Goal: Task Accomplishment & Management: Use online tool/utility

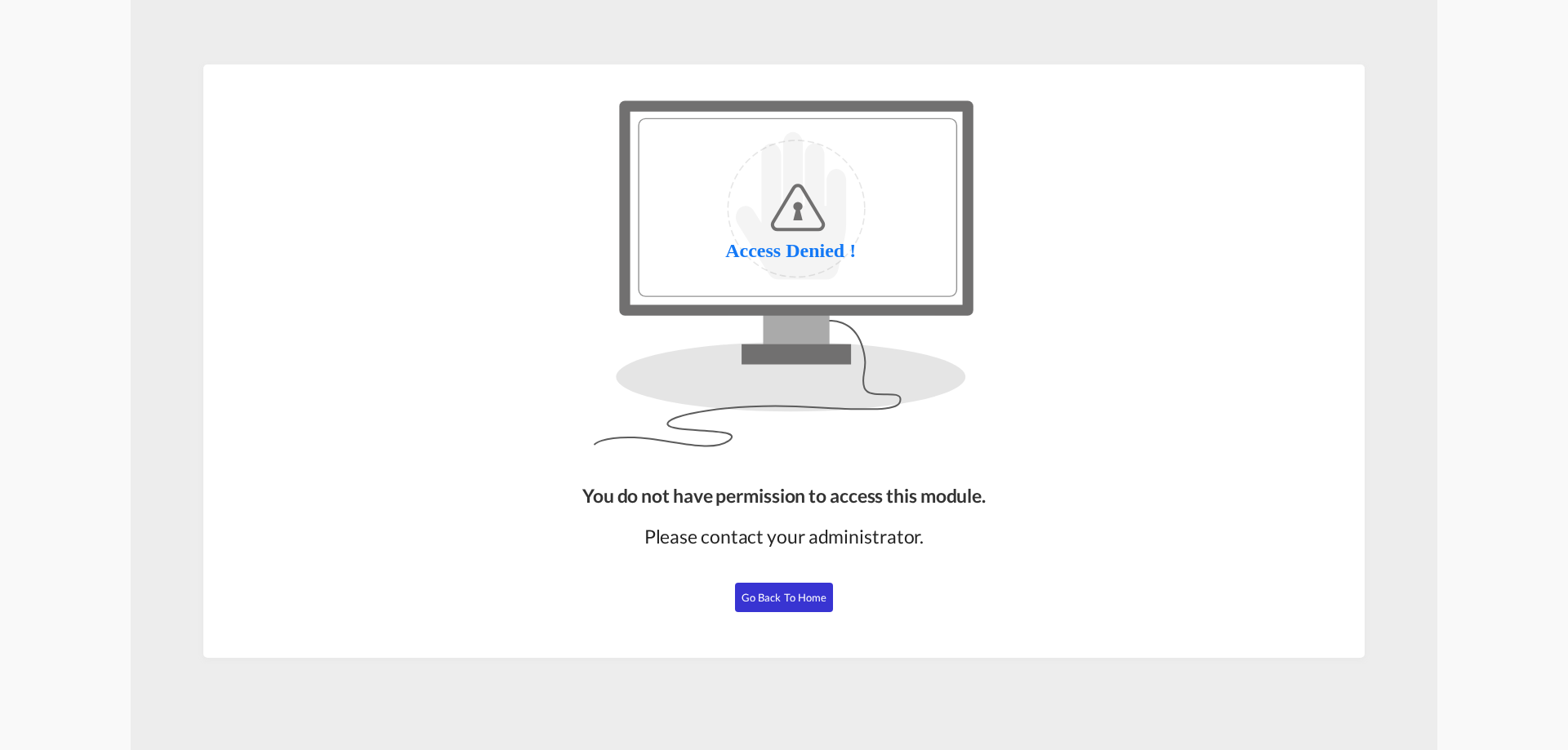
click at [789, 603] on span "Go Back to Home" at bounding box center [784, 598] width 86 height 13
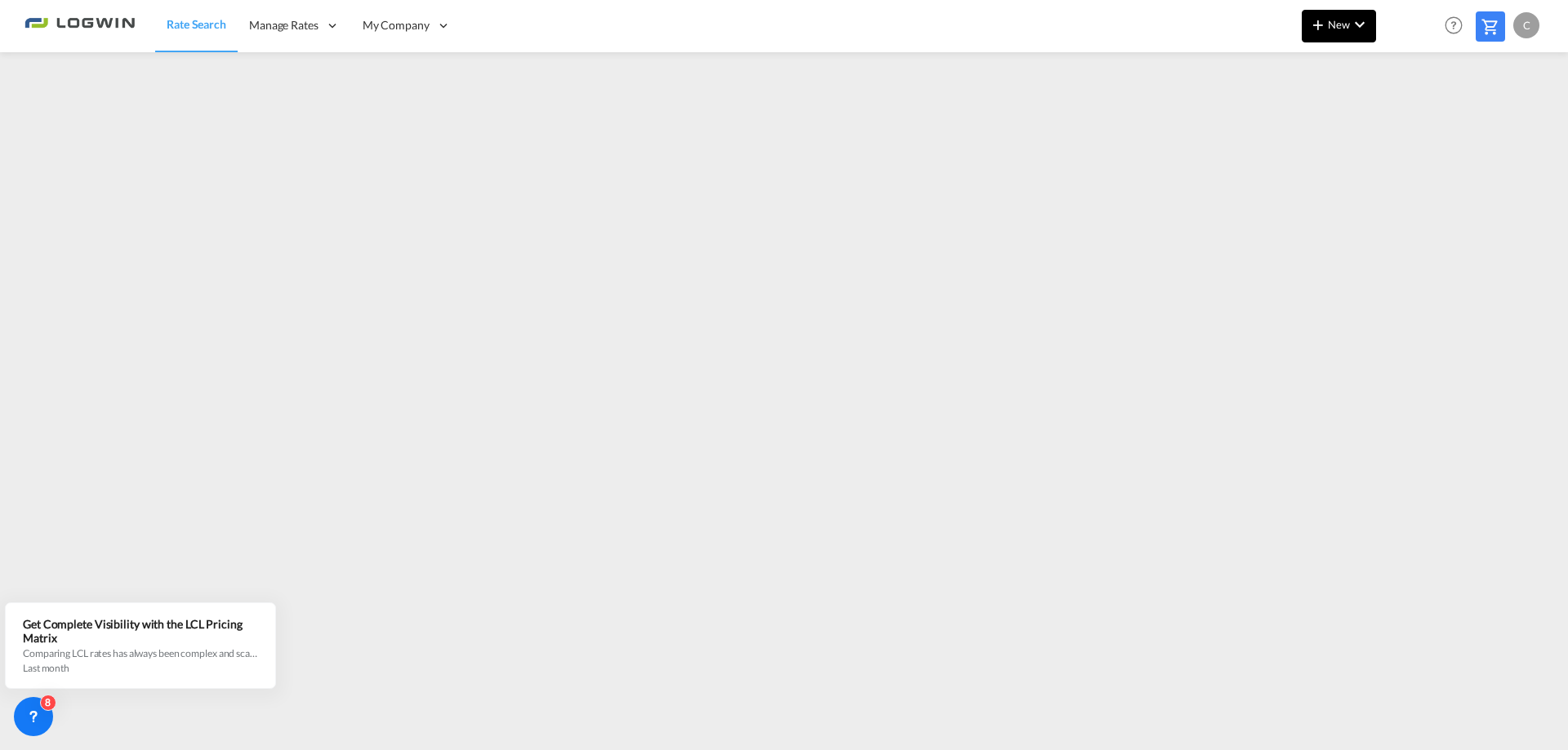
click at [1335, 14] on button "New" at bounding box center [1338, 26] width 74 height 33
click at [1322, 66] on div "Rates" at bounding box center [1319, 70] width 65 height 41
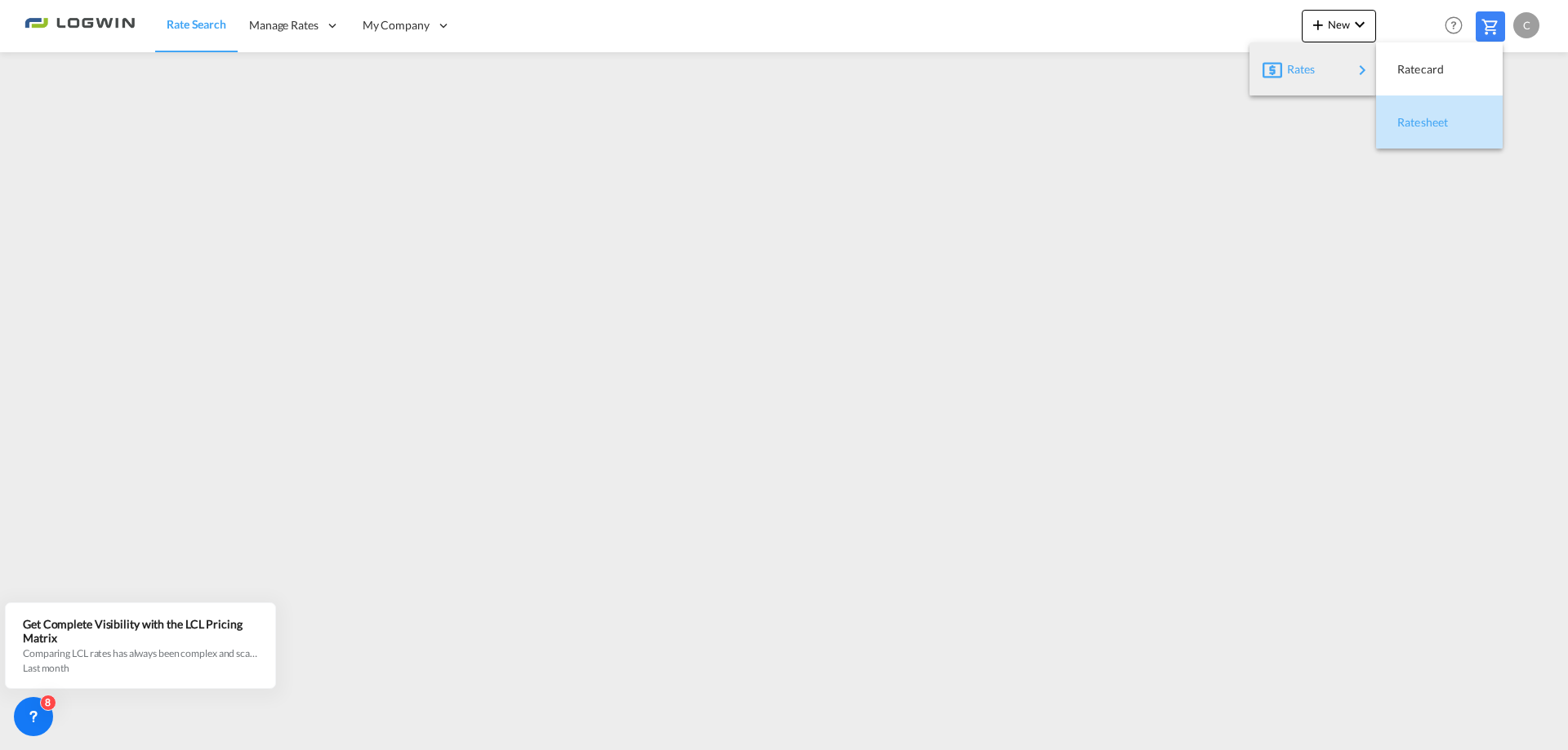
click at [1415, 117] on span "Ratesheet" at bounding box center [1406, 123] width 18 height 33
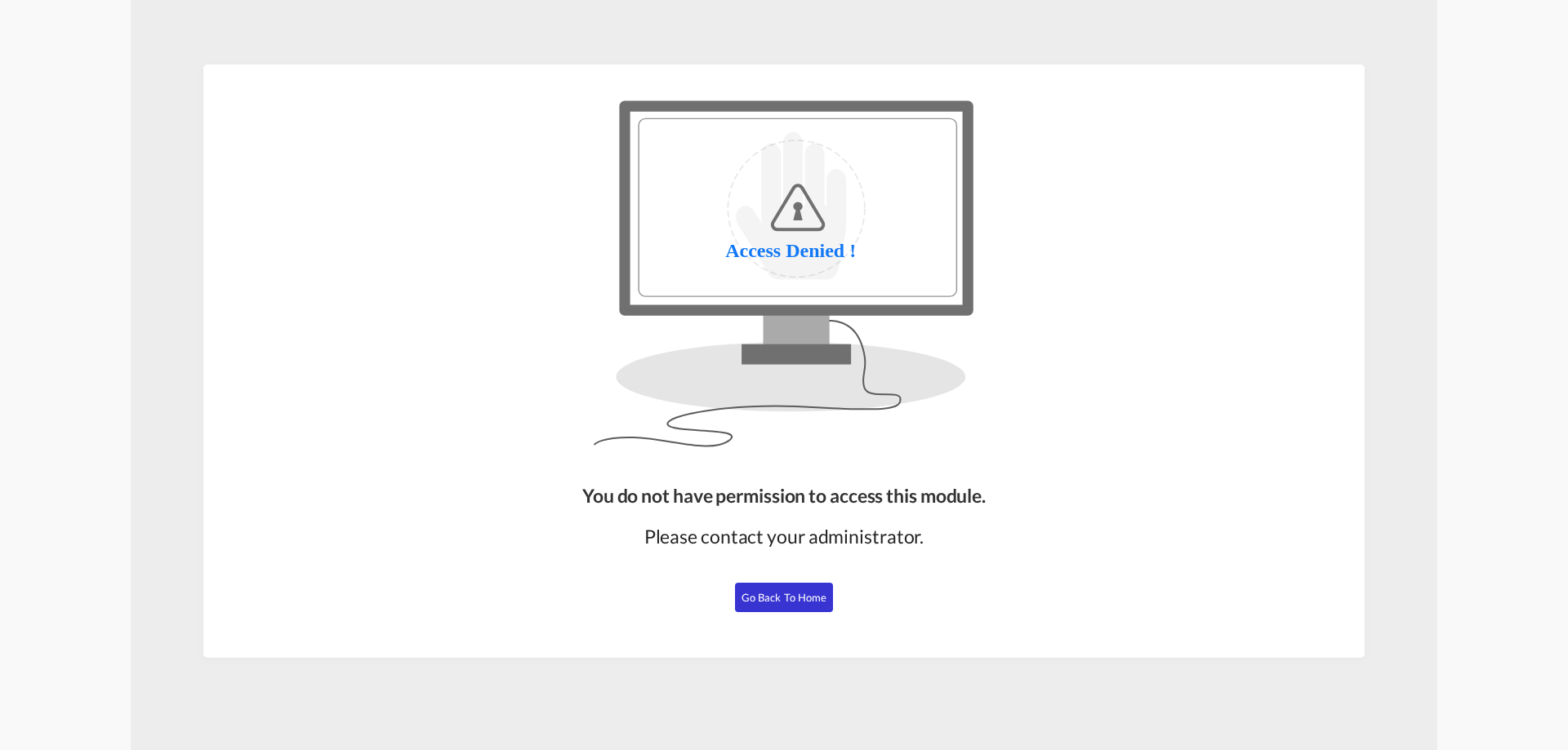
click at [763, 603] on span "Go Back to Home" at bounding box center [784, 598] width 86 height 13
